Goal: Task Accomplishment & Management: Manage account settings

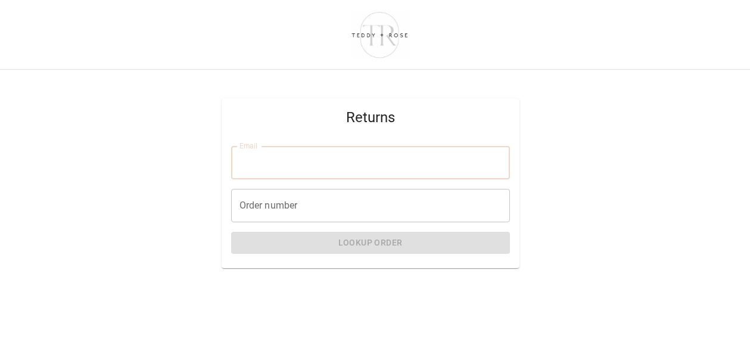
click at [278, 171] on input "Email" at bounding box center [370, 162] width 279 height 33
type input "**********"
click at [278, 207] on input "Order number" at bounding box center [370, 205] width 279 height 33
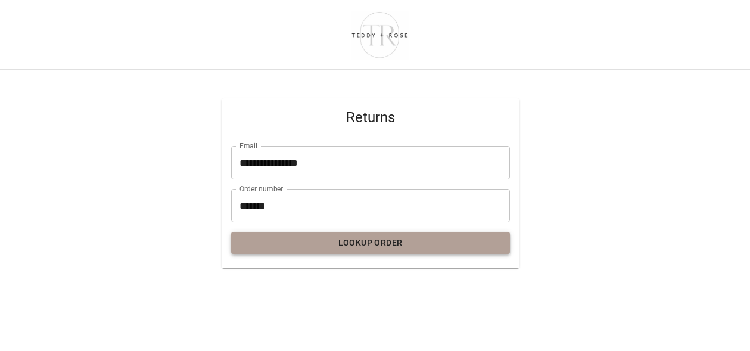
click at [269, 247] on button "Lookup Order" at bounding box center [370, 243] width 279 height 22
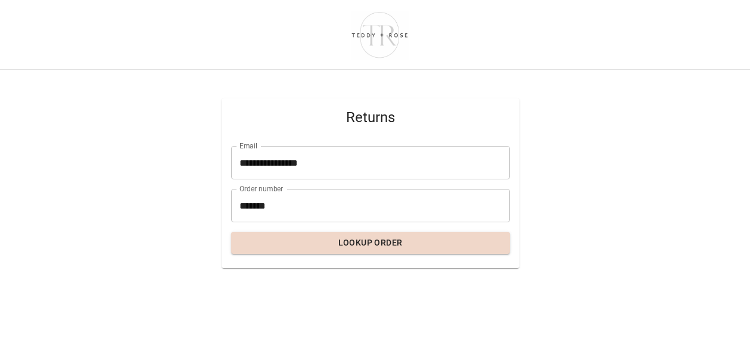
click at [251, 195] on input "*******" at bounding box center [370, 205] width 279 height 33
type input "*****"
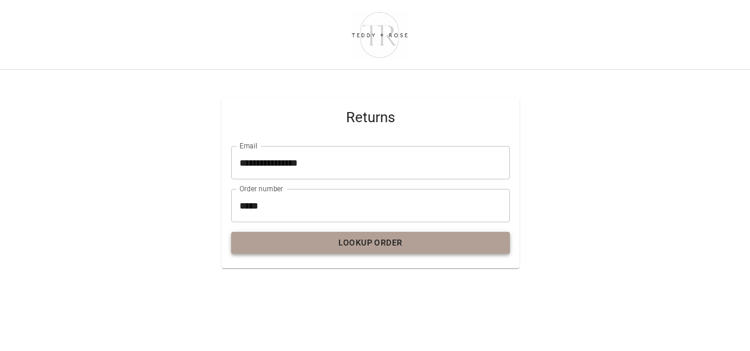
click at [277, 242] on button "Lookup Order" at bounding box center [370, 243] width 279 height 22
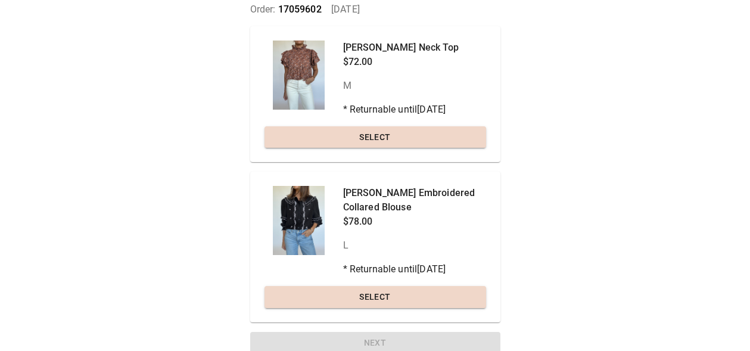
scroll to position [107, 0]
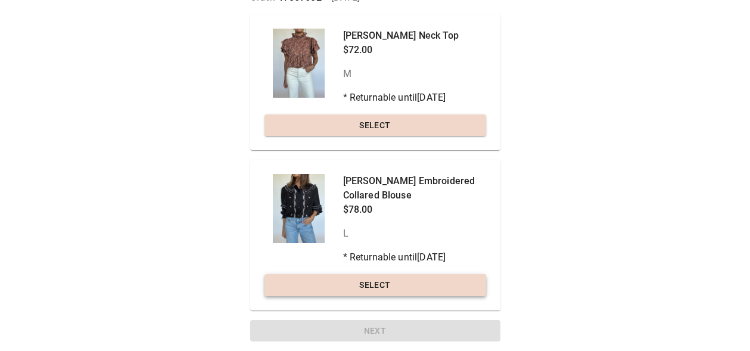
click at [327, 285] on button "Select" at bounding box center [374, 285] width 221 height 22
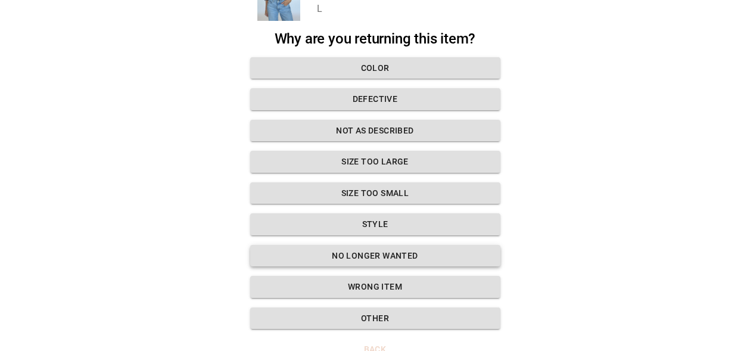
click at [322, 258] on button "No longer wanted" at bounding box center [375, 256] width 250 height 22
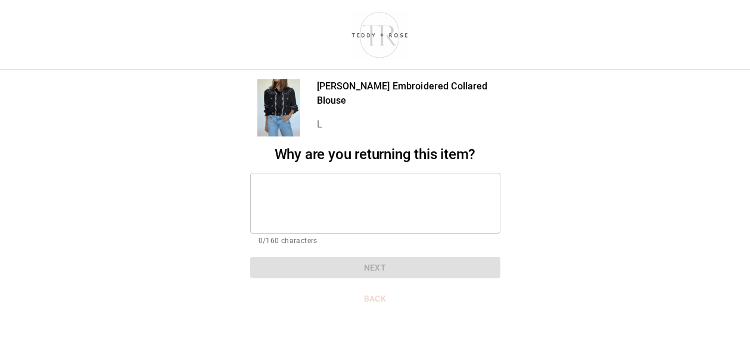
scroll to position [0, 0]
click at [317, 201] on textarea at bounding box center [374, 202] width 233 height 41
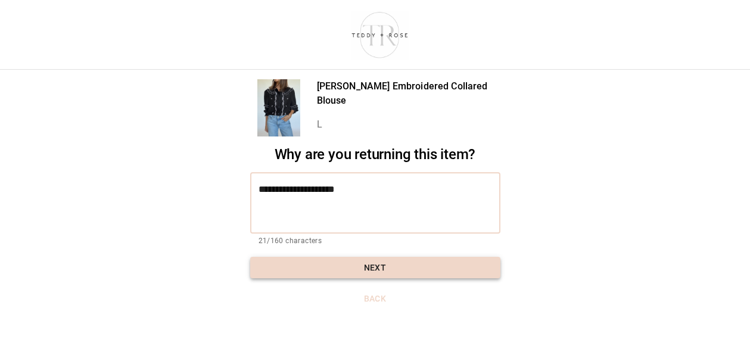
type textarea "**********"
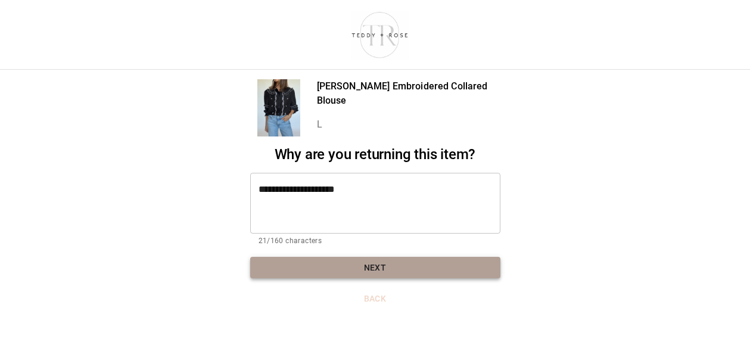
click at [318, 272] on button "Next" at bounding box center [375, 268] width 250 height 22
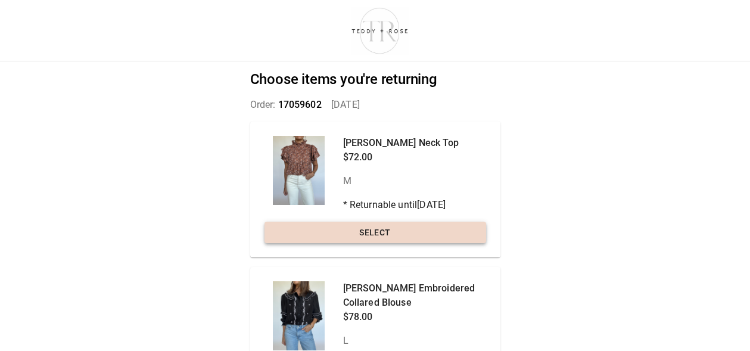
click at [310, 239] on button "Select" at bounding box center [374, 232] width 221 height 22
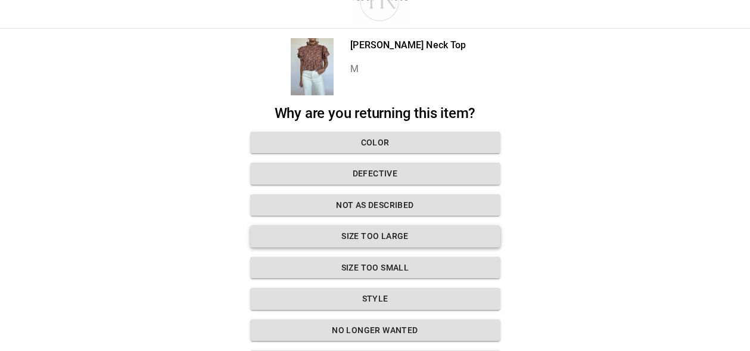
scroll to position [36, 0]
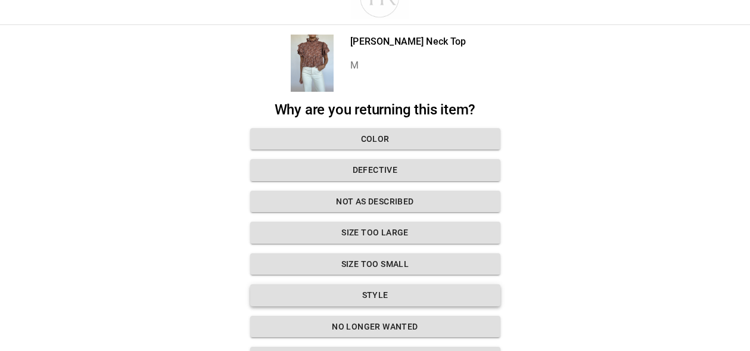
click at [329, 296] on button "Style" at bounding box center [375, 295] width 250 height 22
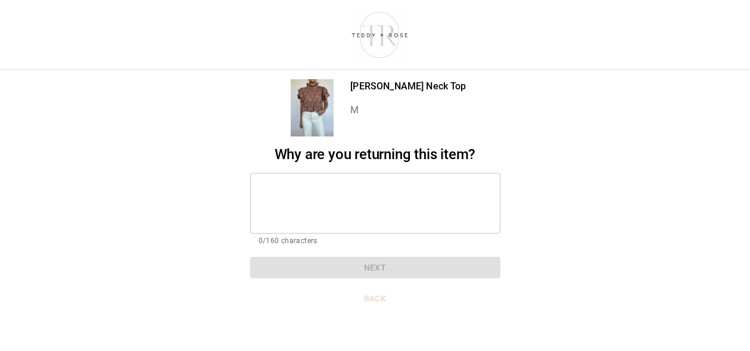
scroll to position [0, 0]
click at [305, 223] on textarea at bounding box center [374, 202] width 233 height 41
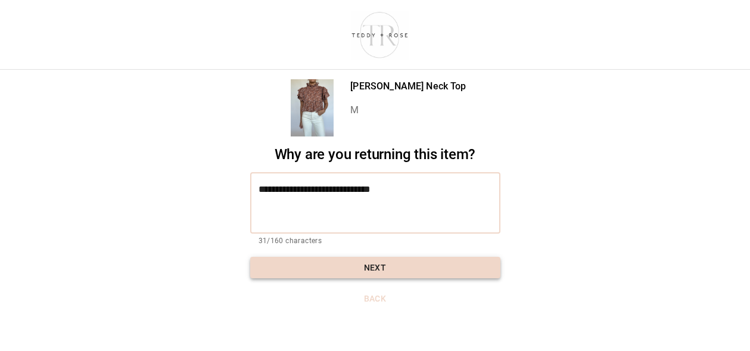
type textarea "**********"
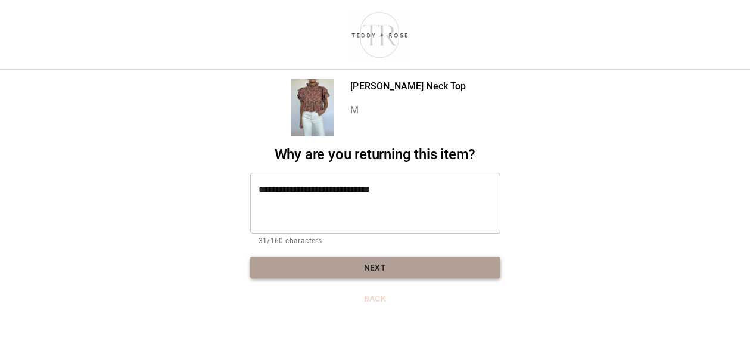
click at [304, 263] on button "Next" at bounding box center [375, 268] width 250 height 22
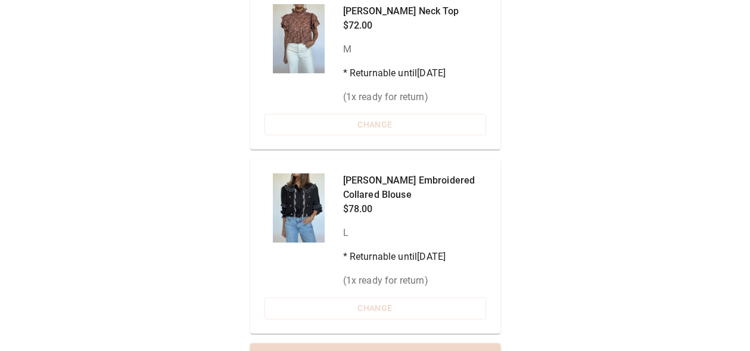
scroll to position [160, 0]
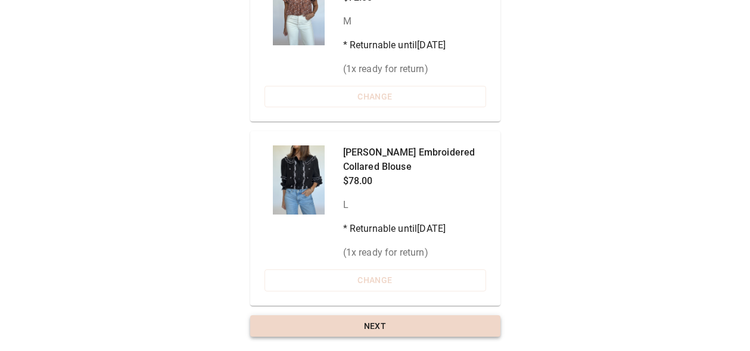
click at [332, 324] on button "Next" at bounding box center [375, 326] width 250 height 22
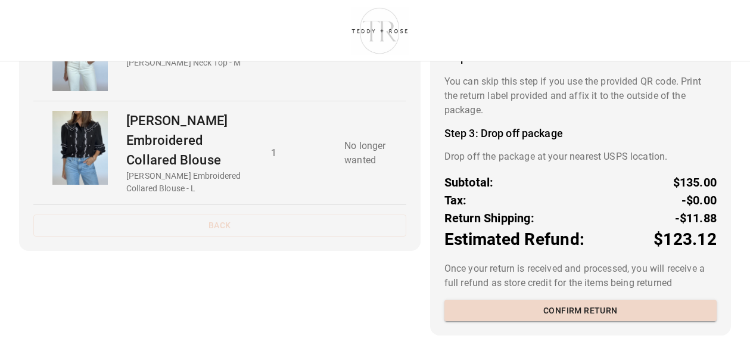
scroll to position [173, 0]
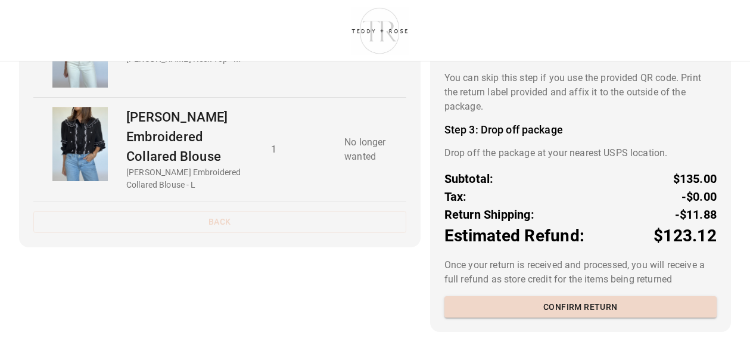
click at [500, 307] on button "Confirm return" at bounding box center [580, 307] width 272 height 22
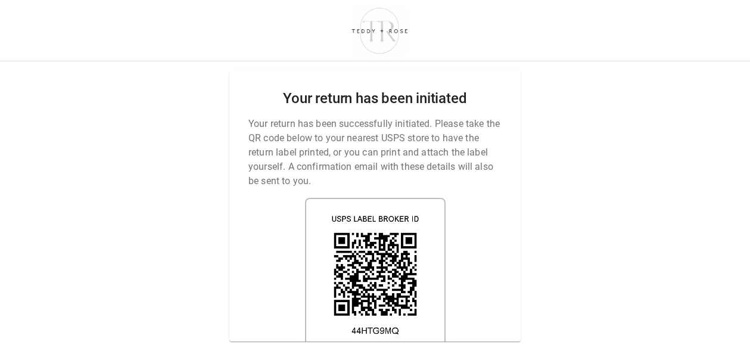
click at [400, 330] on img at bounding box center [375, 274] width 141 height 152
click at [439, 294] on img at bounding box center [375, 274] width 141 height 152
click at [358, 283] on img at bounding box center [375, 274] width 141 height 152
